Goal: Navigation & Orientation: Find specific page/section

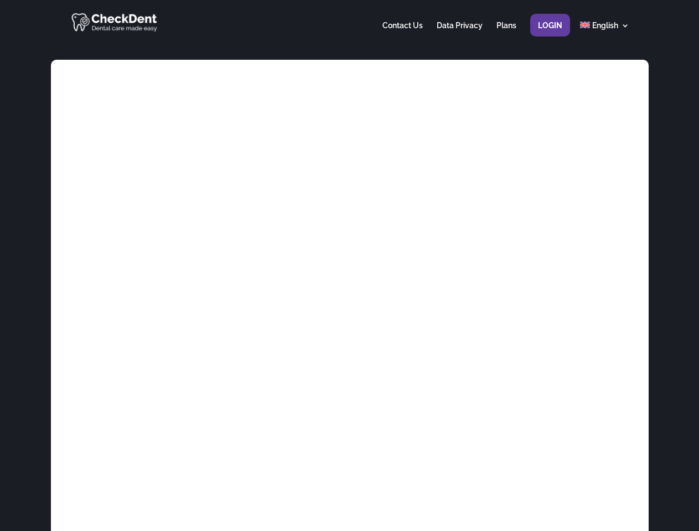
click at [349, 22] on div at bounding box center [349, 21] width 559 height 43
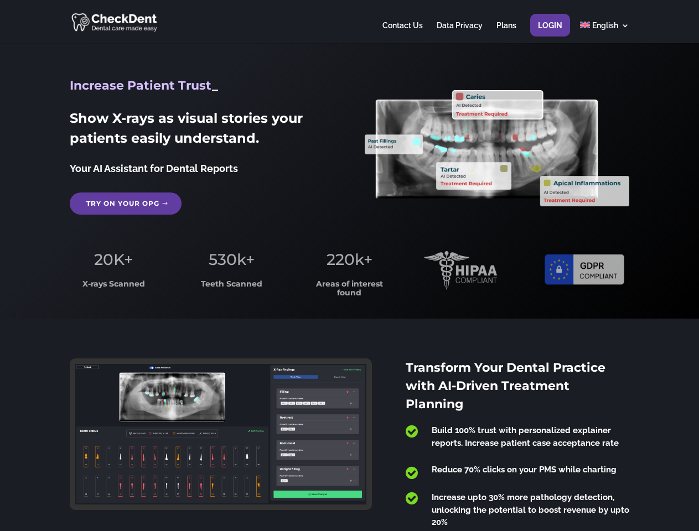
click at [349, 266] on span "220k+" at bounding box center [349, 259] width 46 height 19
click at [349, 22] on div at bounding box center [349, 21] width 559 height 43
